Goal: Transaction & Acquisition: Purchase product/service

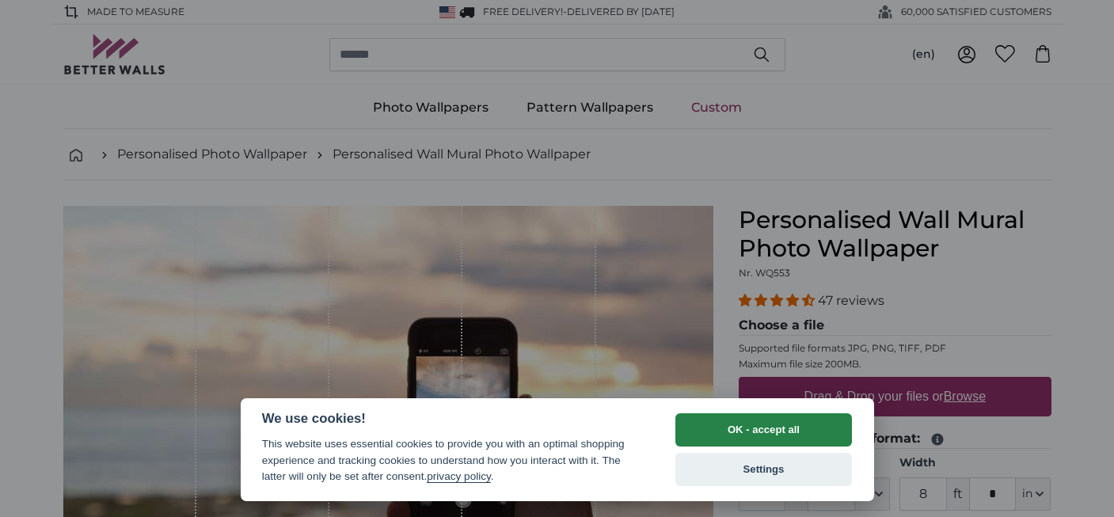
click at [715, 432] on button "OK - accept all" at bounding box center [763, 429] width 177 height 33
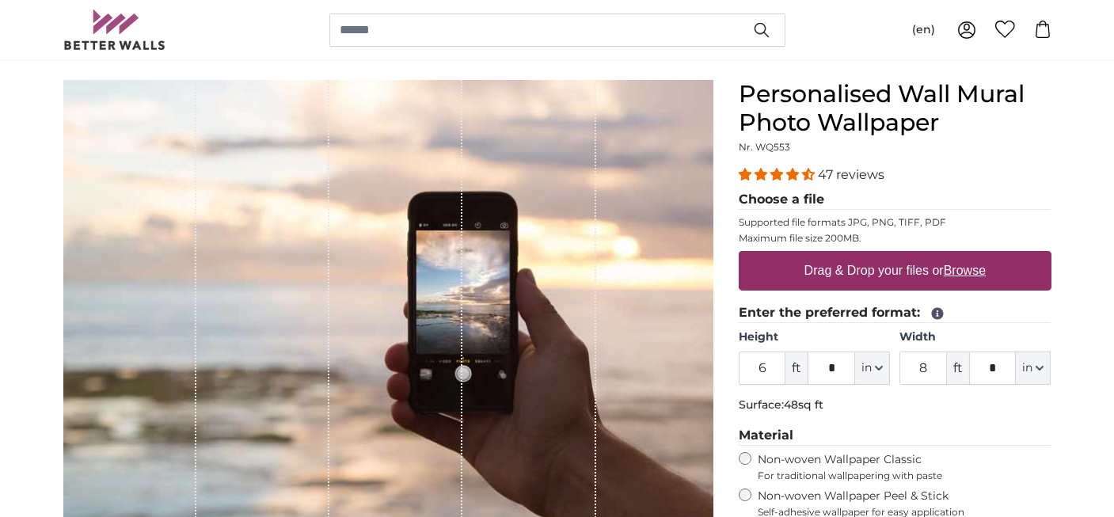
scroll to position [138, 0]
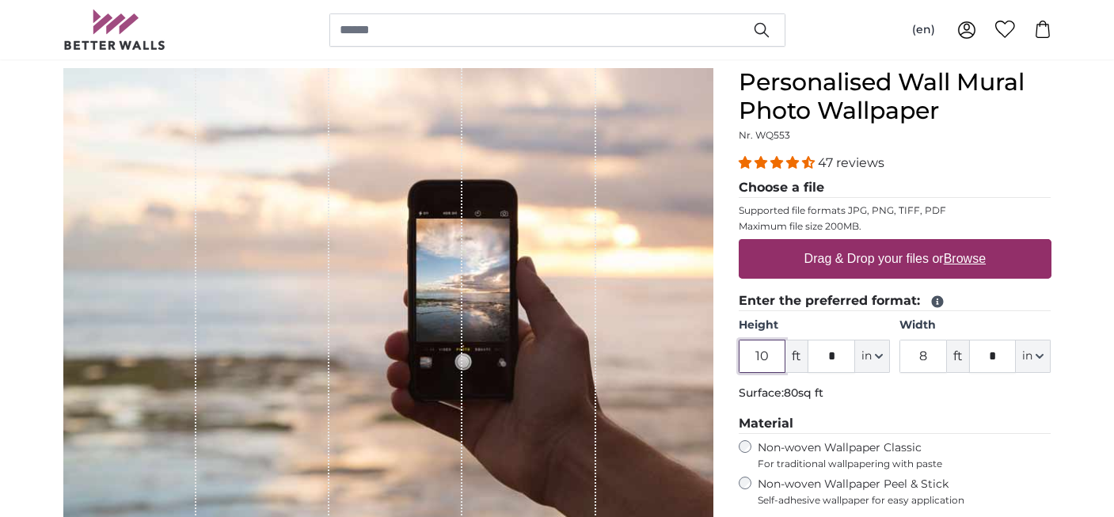
type input "10"
click at [868, 408] on div "47 reviews Choose a file Supported file formats JPG, PNG, TIFF, PDF Maximum fil…" at bounding box center [894, 330] width 313 height 353
click at [928, 355] on input "8" at bounding box center [922, 356] width 47 height 33
type input "8"
click at [1015, 412] on div "47 reviews Choose a file Supported file formats JPG, PNG, TIFF, PDF Maximum fil…" at bounding box center [894, 330] width 313 height 353
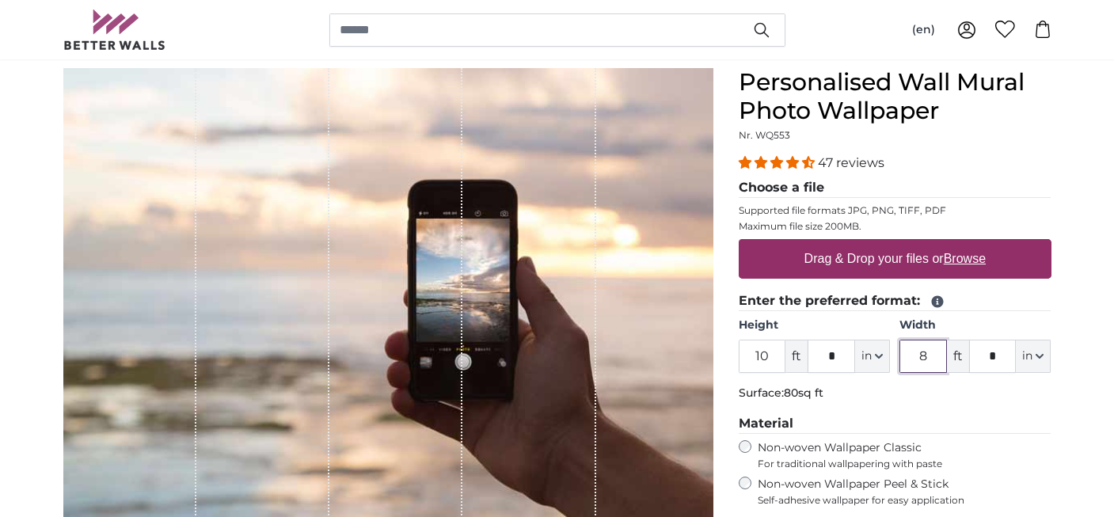
click at [931, 361] on input "8" at bounding box center [922, 356] width 47 height 33
type input "7"
click at [935, 397] on p "Surface: 70sq ft" at bounding box center [894, 393] width 313 height 16
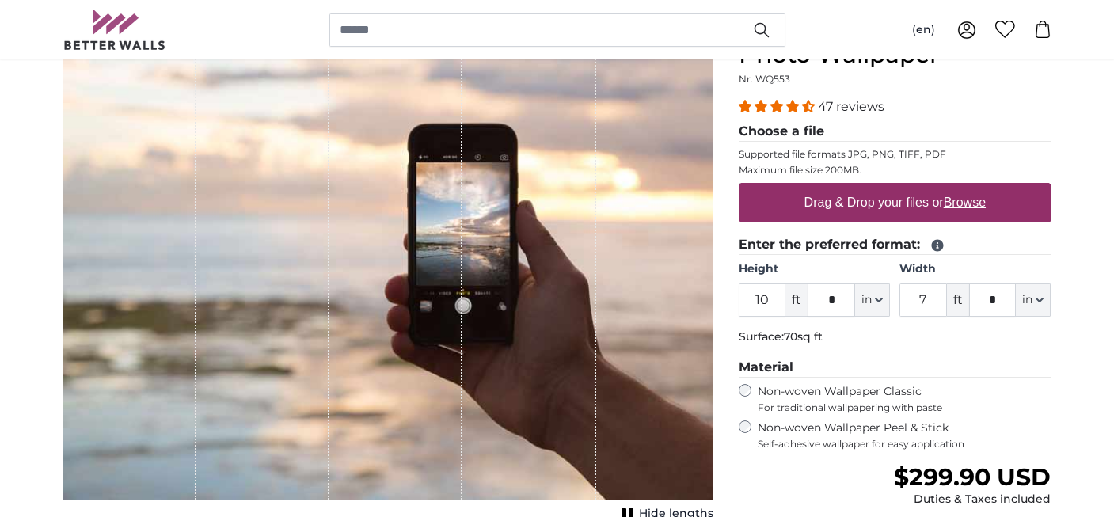
scroll to position [195, 0]
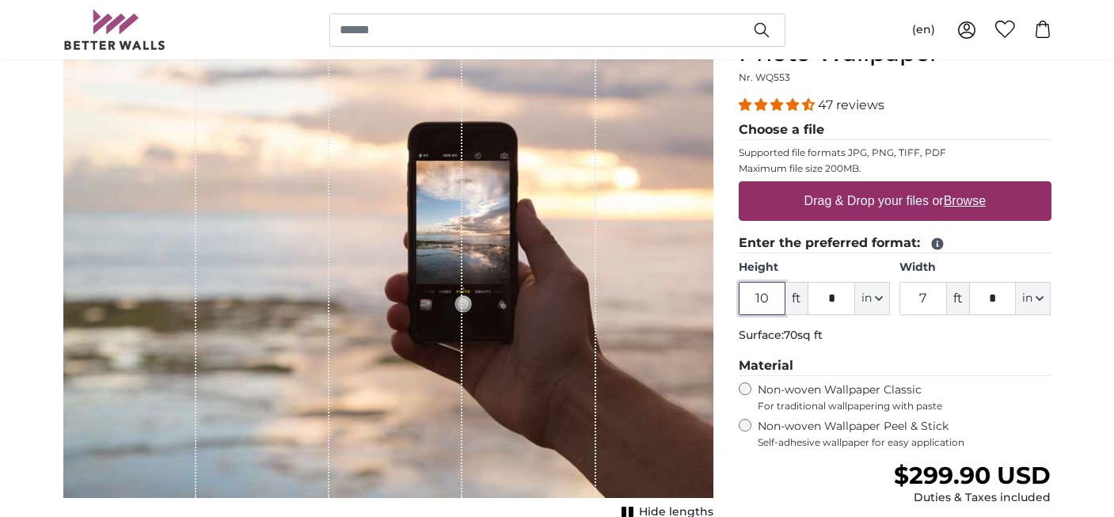
click at [774, 299] on input "10" at bounding box center [761, 298] width 47 height 33
type input "1"
type input "9"
click at [970, 317] on fieldset "Enter the preferred format: Height 9 ft * in Centimeter (cm) Inches (inch) Feet…" at bounding box center [894, 291] width 313 height 116
click at [928, 302] on input "7" at bounding box center [922, 298] width 47 height 33
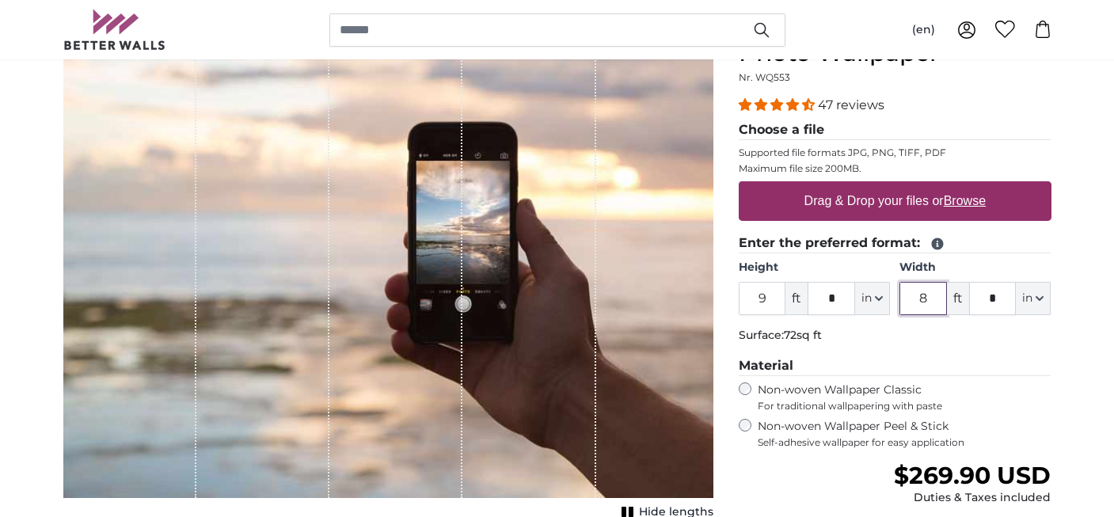
type input "8"
click at [932, 337] on p "Surface: 72sq ft" at bounding box center [894, 336] width 313 height 16
click at [807, 203] on label "Drag & Drop your files or Browse" at bounding box center [894, 201] width 194 height 32
click at [807, 186] on input "Drag & Drop your files or Browse" at bounding box center [894, 183] width 313 height 5
type input "**********"
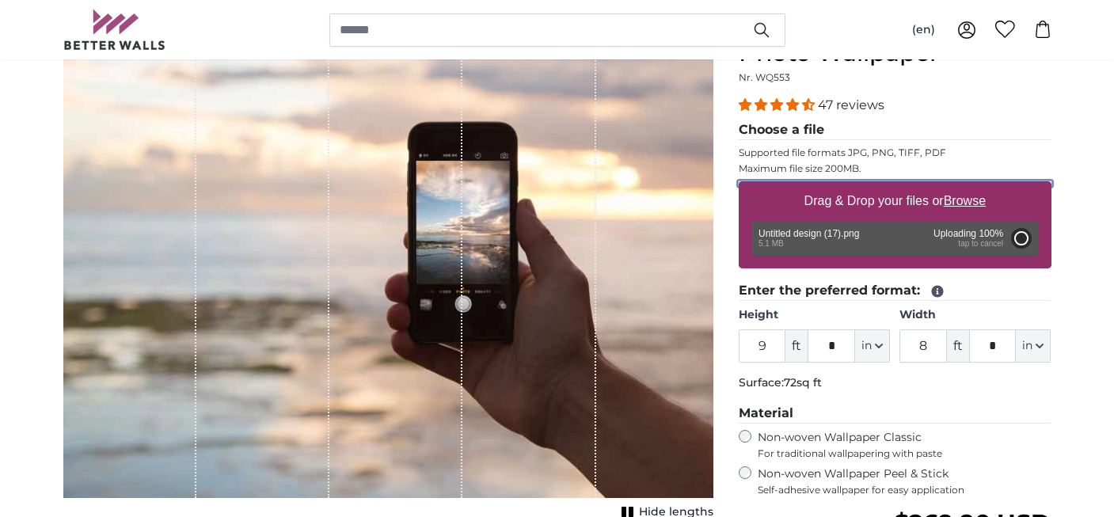
type input "6"
type input "4"
type input "***"
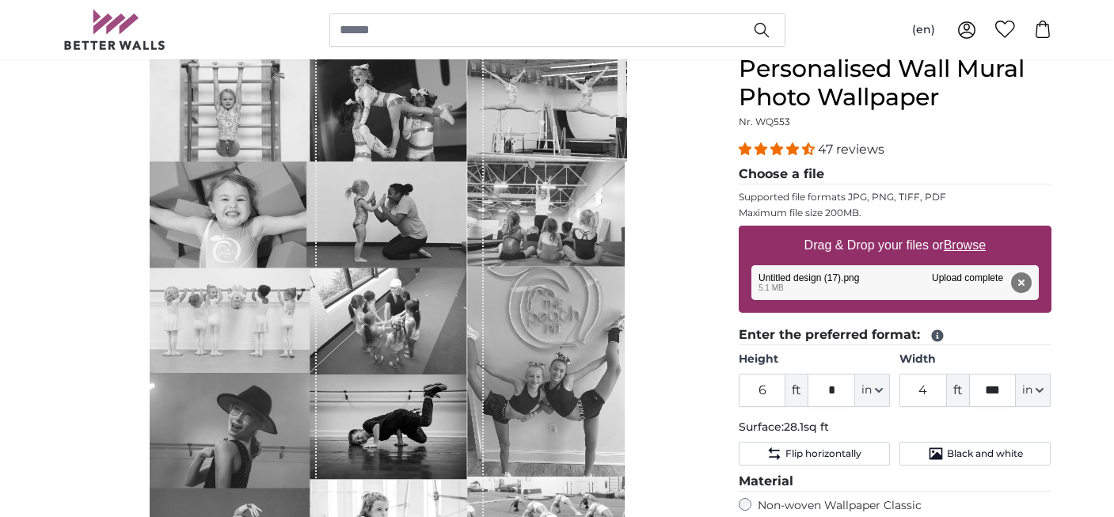
scroll to position [159, 0]
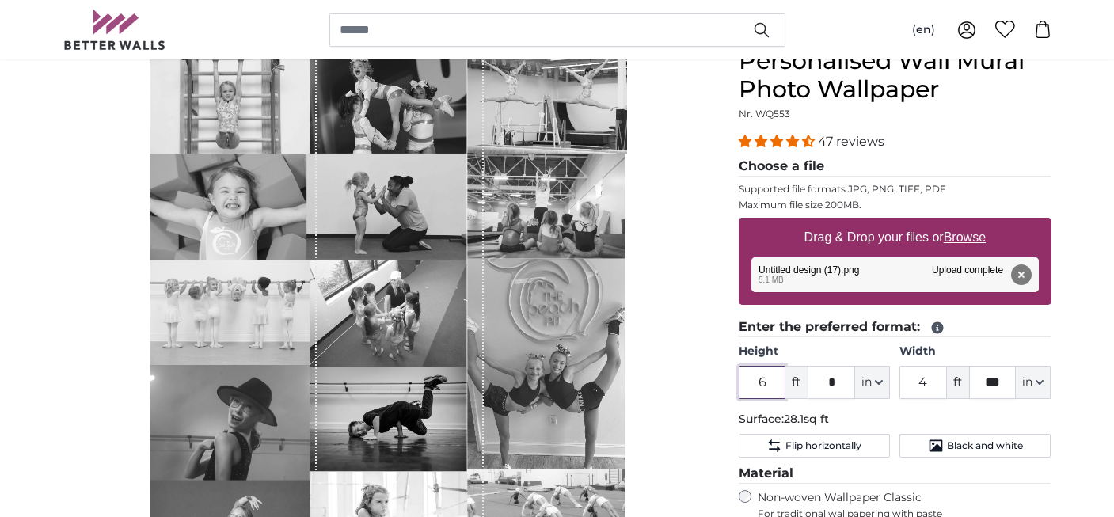
click at [762, 381] on input "6" at bounding box center [761, 382] width 47 height 33
type input "9"
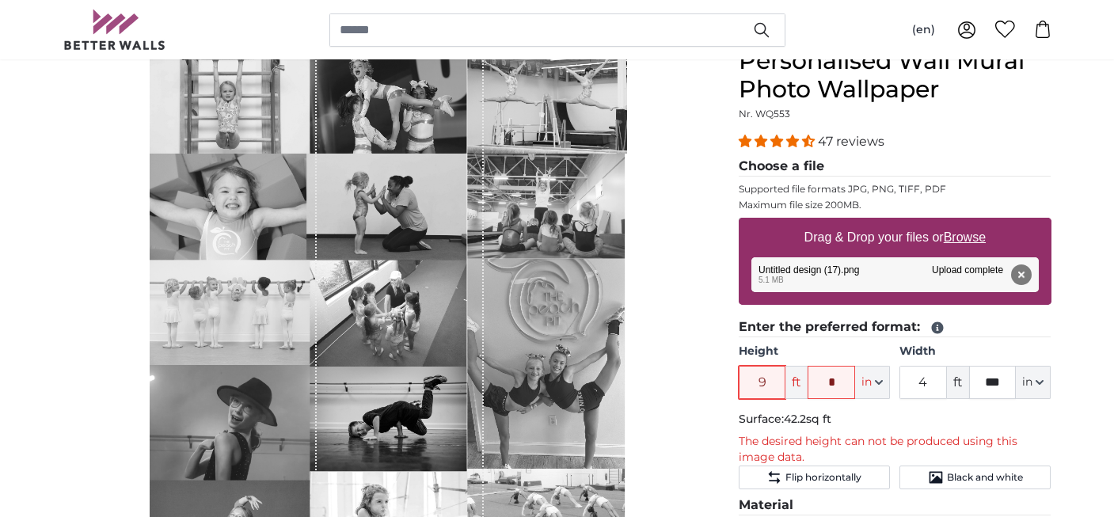
click at [766, 379] on input "9" at bounding box center [761, 382] width 47 height 33
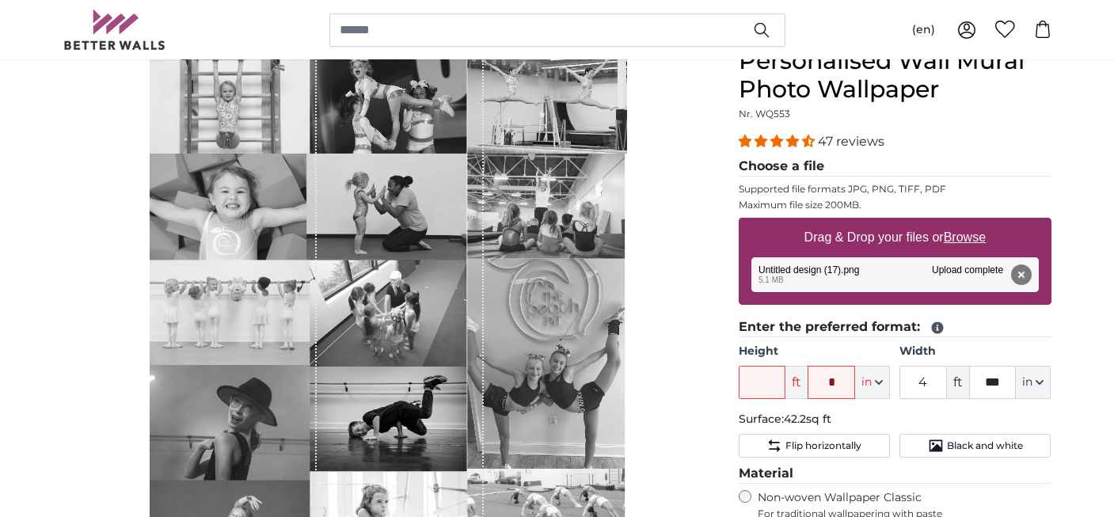
click at [723, 355] on div "Cancel Crop image Hide lengths" at bounding box center [388, 437] width 675 height 781
click at [774, 391] on input "Height" at bounding box center [761, 382] width 47 height 33
type input "6"
type input "***"
type input "6"
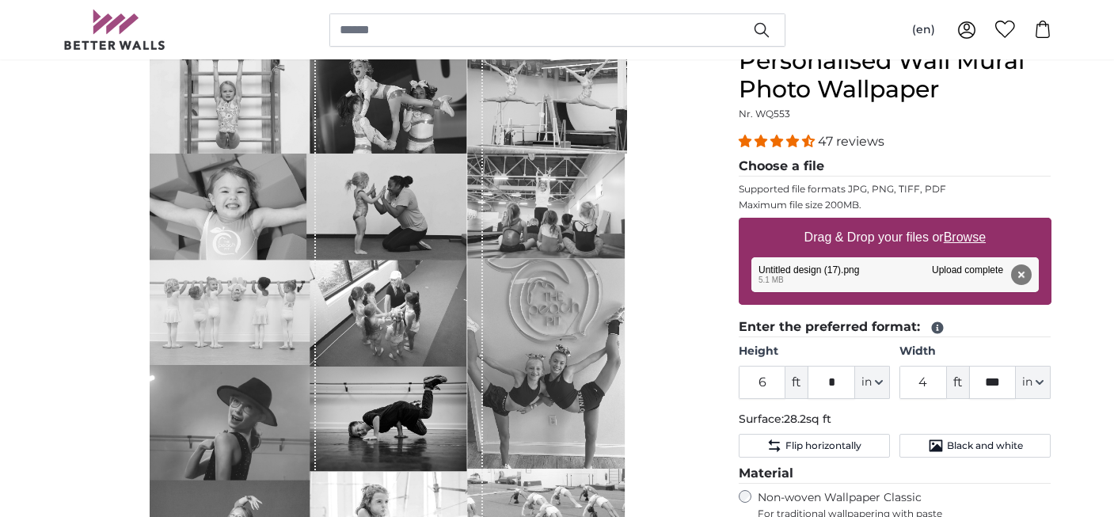
click at [886, 415] on p "Surface: 28.2sq ft" at bounding box center [894, 420] width 313 height 16
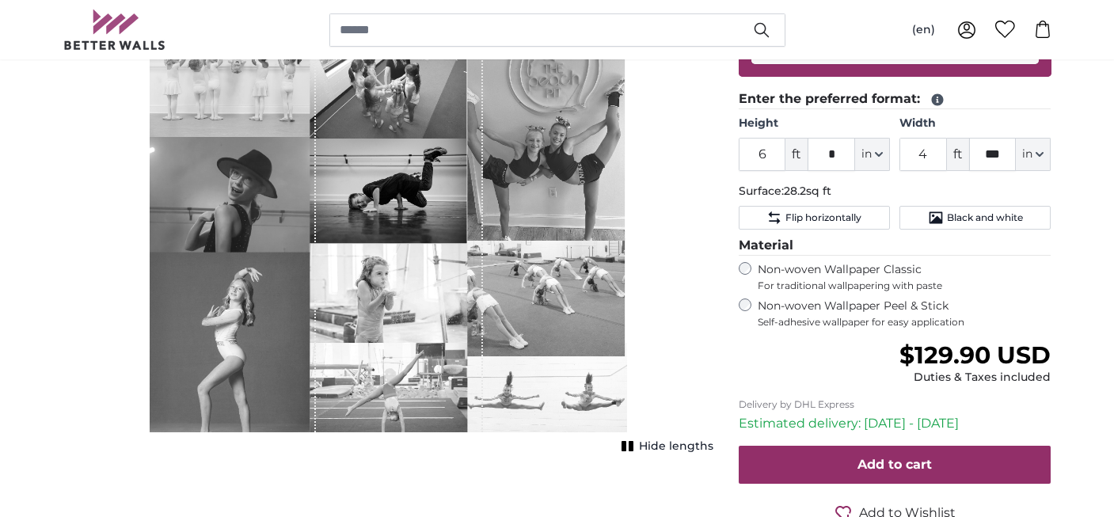
scroll to position [405, 0]
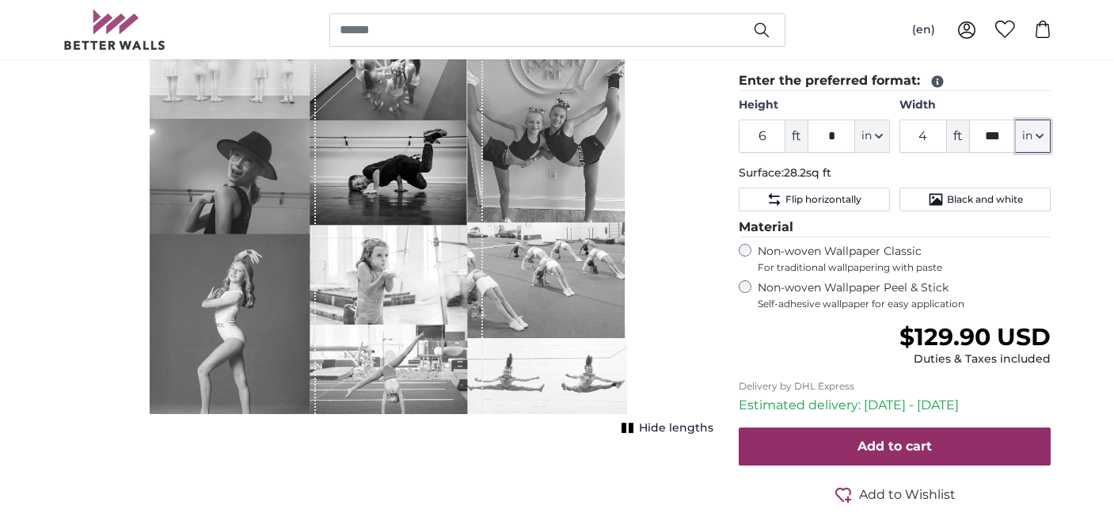
click at [1034, 140] on button "in" at bounding box center [1032, 136] width 35 height 33
click at [1023, 231] on link "Feet (ft. in.)" at bounding box center [1033, 235] width 139 height 28
click at [877, 132] on icon "button" at bounding box center [879, 136] width 8 height 8
click at [875, 238] on link "Feet (ft. in.)" at bounding box center [872, 235] width 139 height 28
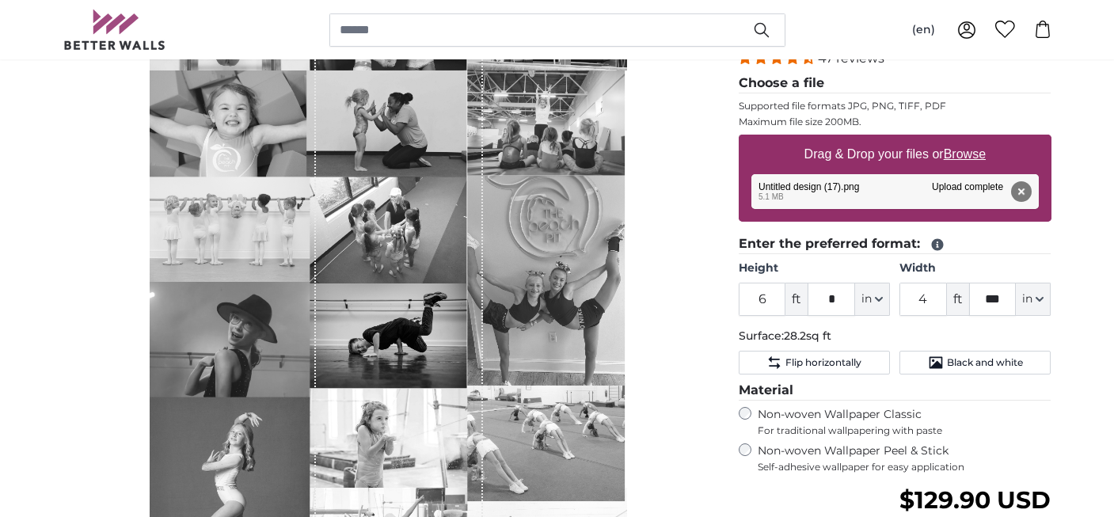
scroll to position [228, 0]
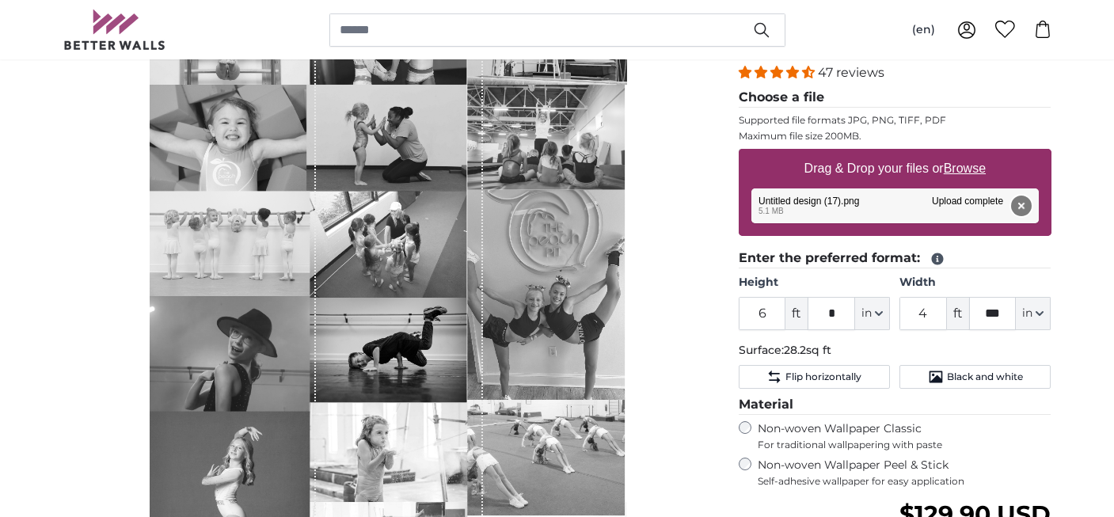
click at [1023, 207] on button "Remove" at bounding box center [1020, 205] width 21 height 21
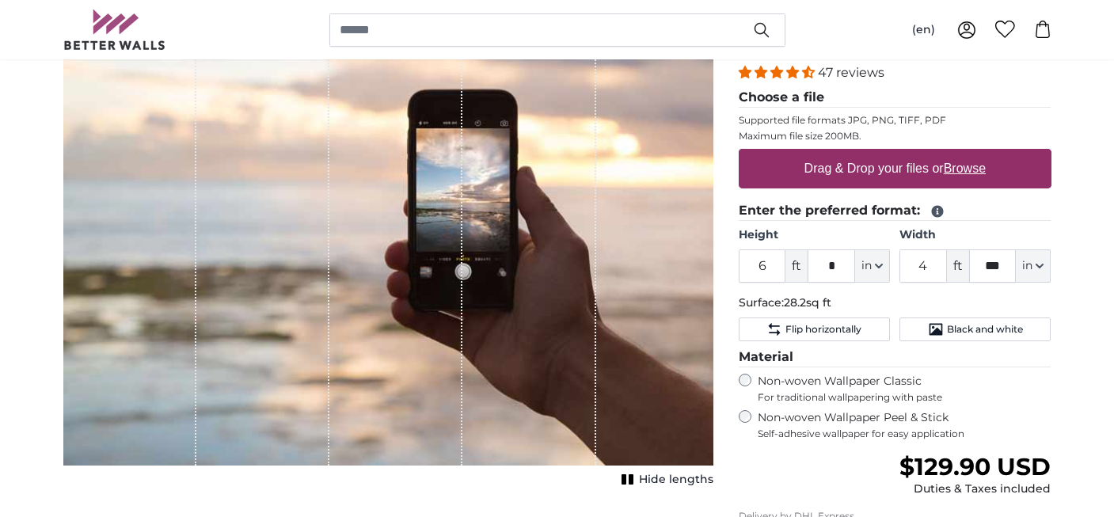
click at [966, 170] on u "Browse" at bounding box center [964, 167] width 42 height 13
click at [966, 154] on input "Drag & Drop your files or Browse" at bounding box center [894, 151] width 313 height 5
type input "**********"
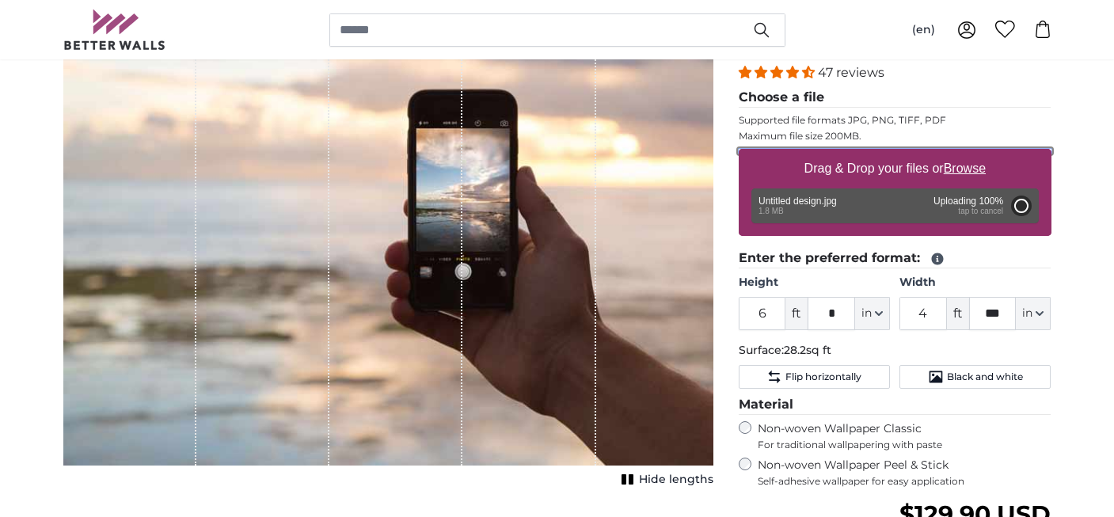
type input "***"
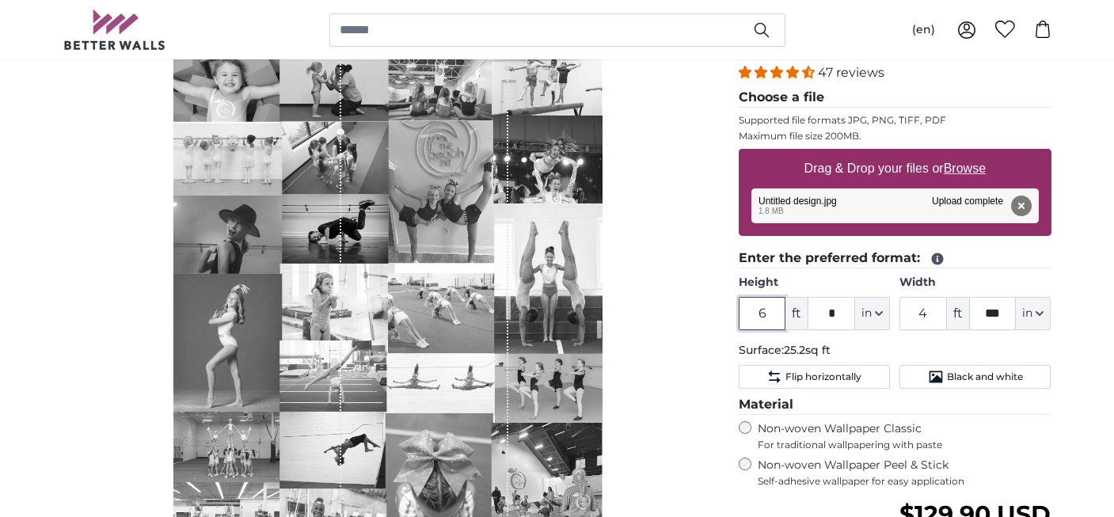
click at [775, 313] on input "6" at bounding box center [761, 313] width 47 height 33
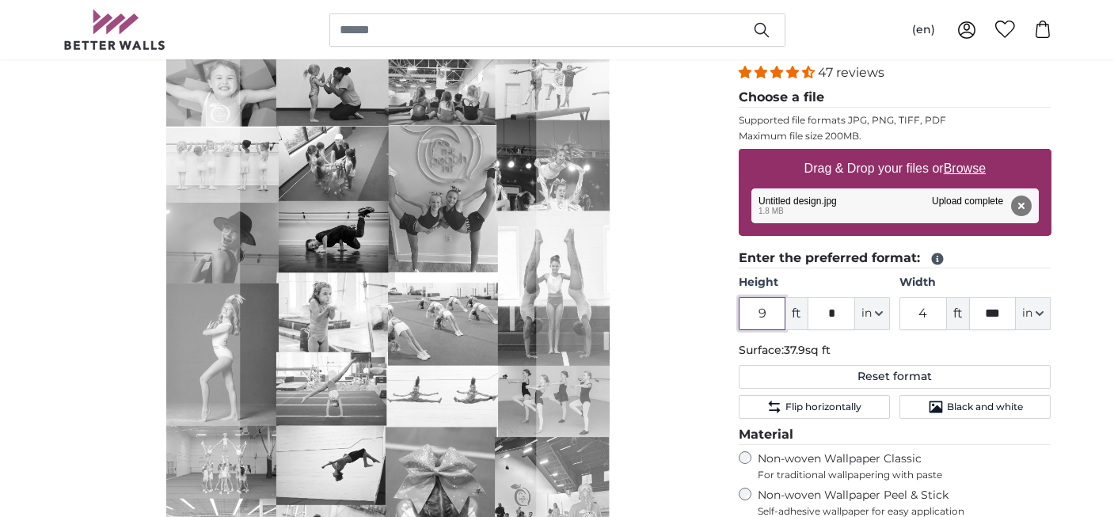
type input "9"
click at [726, 303] on div "Personalised Wall Mural Photo Wallpaper Nr. WQ553 47 reviews Choose a file Supp…" at bounding box center [895, 383] width 338 height 811
click at [932, 312] on input "4" at bounding box center [922, 313] width 47 height 33
type input "7"
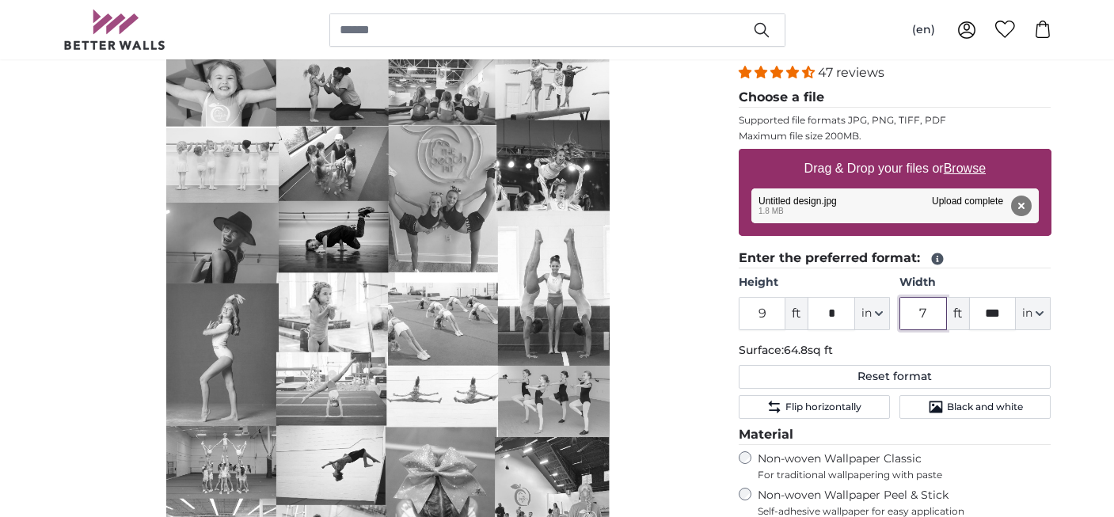
type input "7"
click at [985, 308] on input "***" at bounding box center [992, 313] width 47 height 33
type input "*"
click at [1054, 264] on div "Personalised Wall Mural Photo Wallpaper Nr. WQ553 47 reviews Choose a file Supp…" at bounding box center [895, 383] width 338 height 811
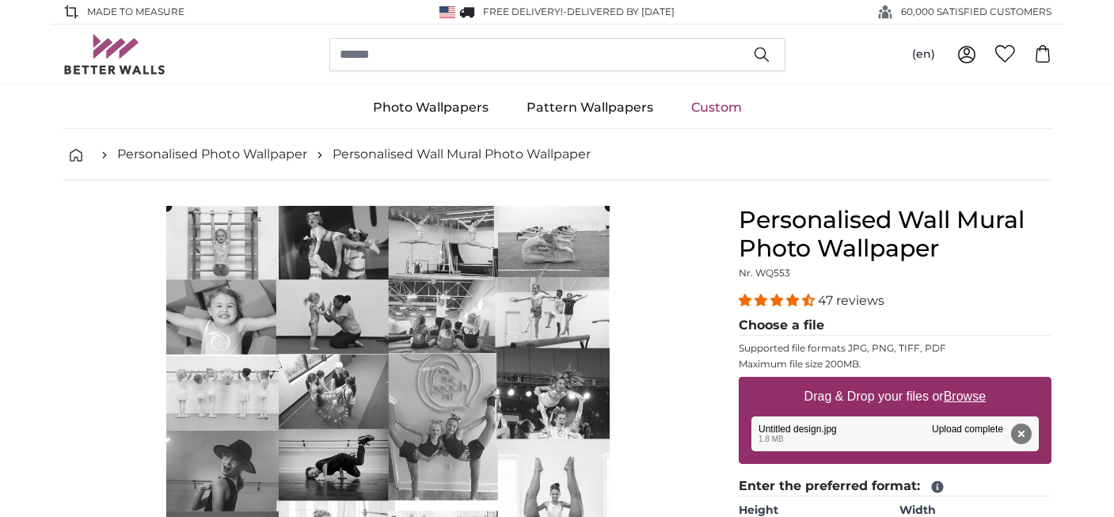
click at [578, 246] on cropper-handle at bounding box center [387, 491] width 443 height 570
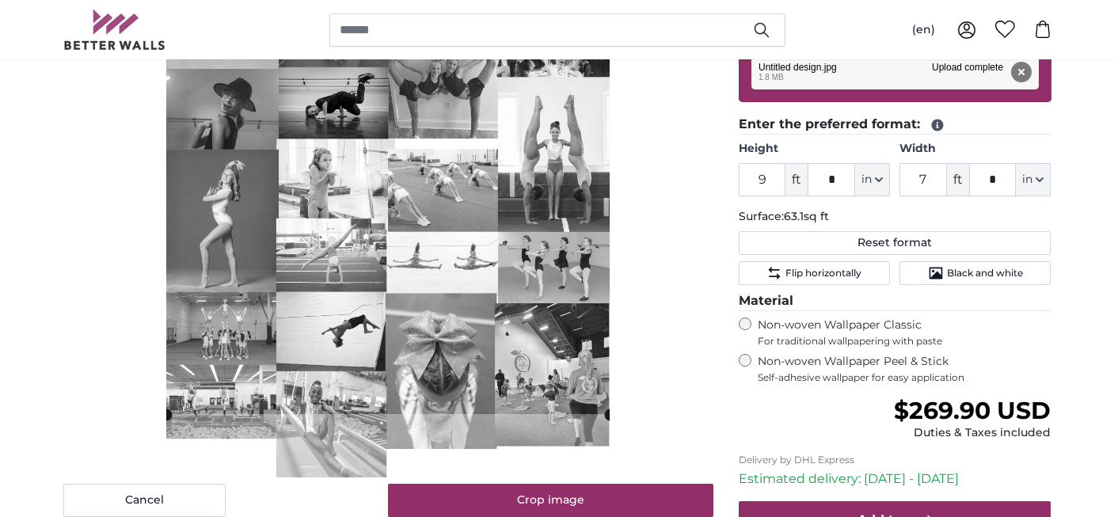
scroll to position [361, 0]
click at [0, 0] on slot at bounding box center [0, 0] width 0 height 0
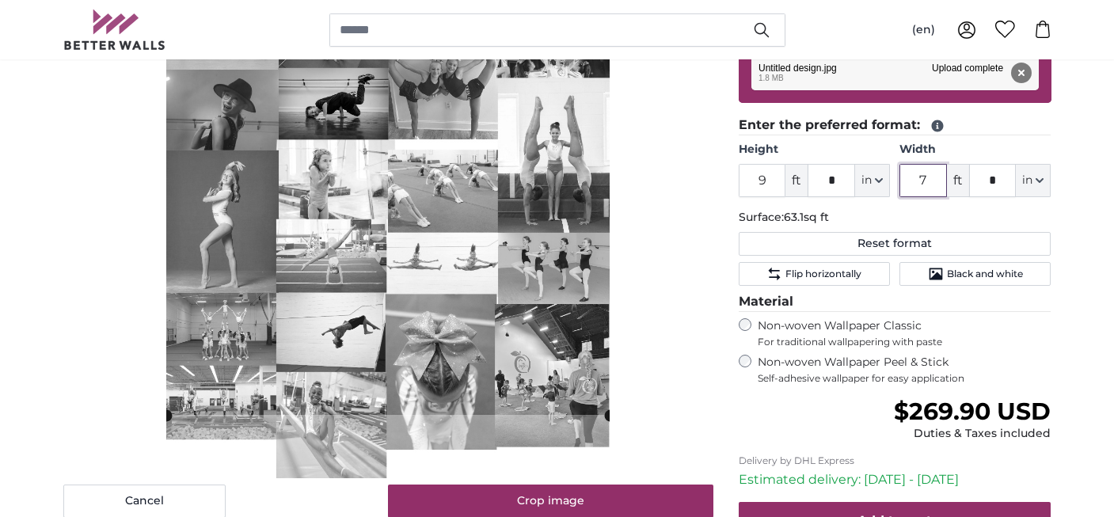
click at [931, 178] on input "7" at bounding box center [922, 180] width 47 height 33
click at [930, 178] on input "7" at bounding box center [922, 180] width 47 height 33
type input "6"
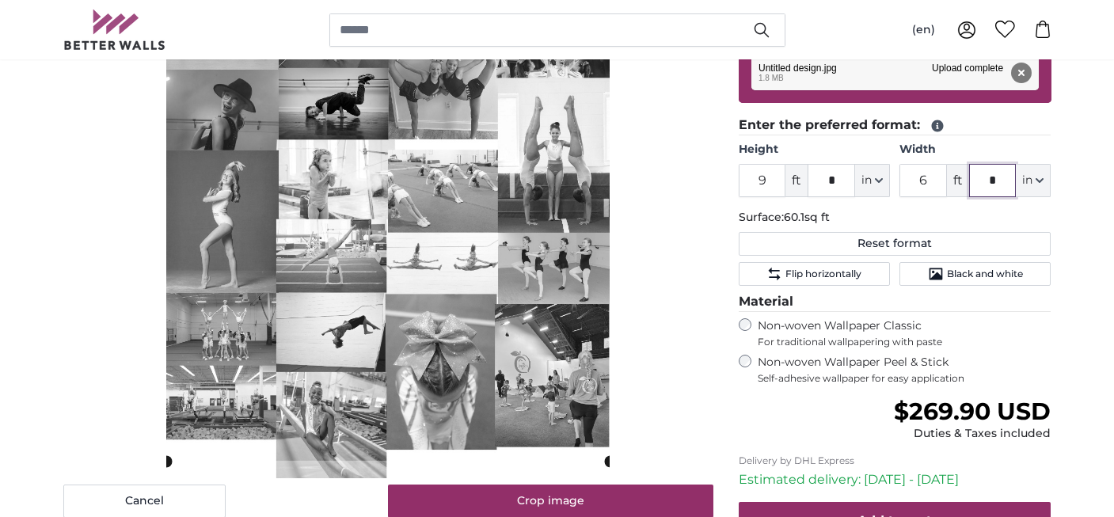
type input "*"
click at [964, 216] on p "Surface: 60.1sq ft" at bounding box center [894, 218] width 313 height 16
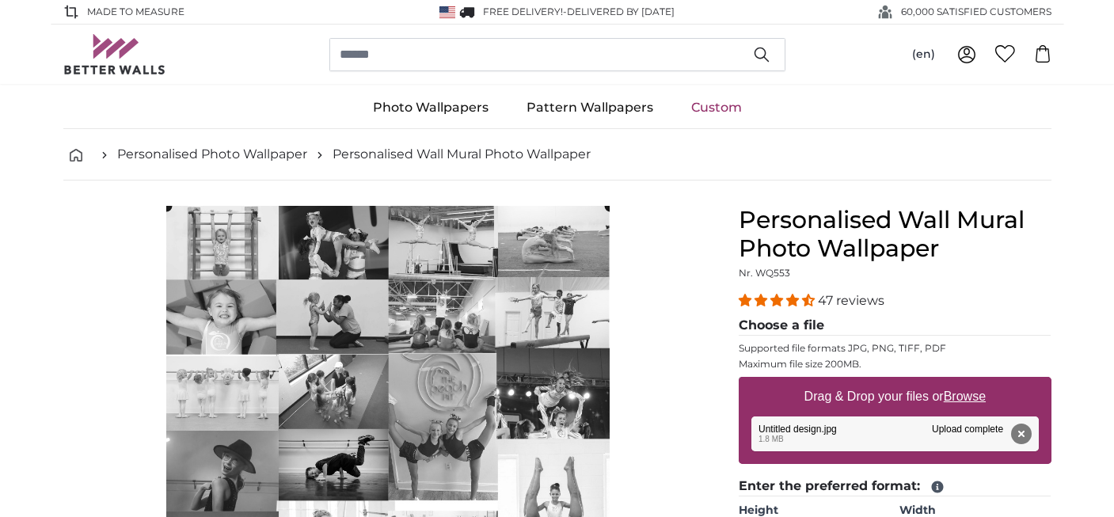
click at [424, 308] on cropper-handle at bounding box center [387, 505] width 443 height 598
